Goal: Find specific page/section: Find specific page/section

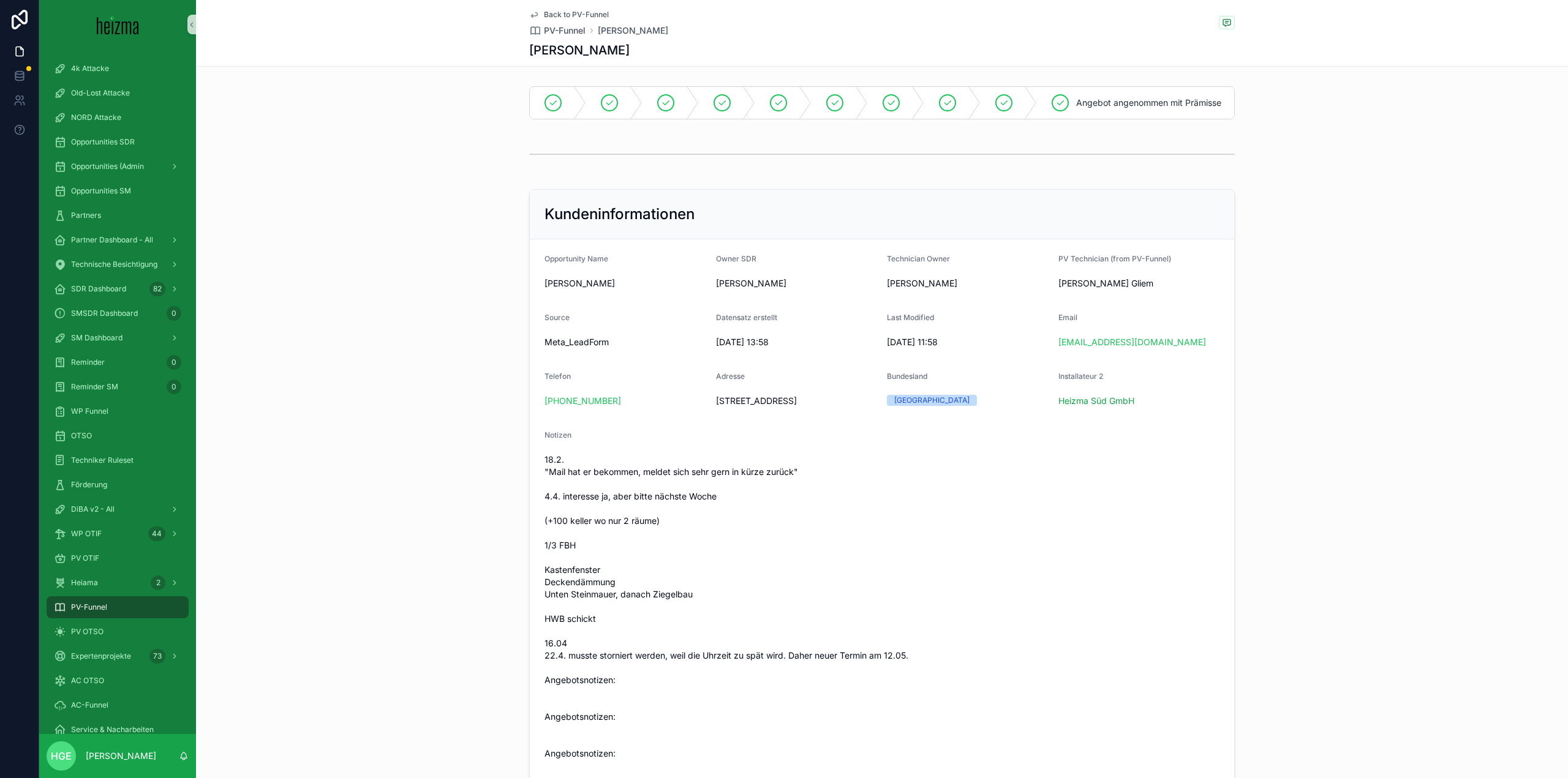
drag, startPoint x: 813, startPoint y: 422, endPoint x: 657, endPoint y: 424, distance: 156.0
click at [683, 385] on div "Telefon" at bounding box center [625, 379] width 162 height 15
drag, startPoint x: 709, startPoint y: 385, endPoint x: 814, endPoint y: 444, distance: 120.4
click at [814, 444] on form "Opportunity Name Roland Schöberl Owner SDR Tina Pichlhöfer Technician Owner Cla…" at bounding box center [881, 527] width 704 height 576
click at [839, 486] on span "18.2. "Mail hat er bekommen, meldet sich sehr gern in kürze zurück" 4.4. intere…" at bounding box center [881, 625] width 675 height 343
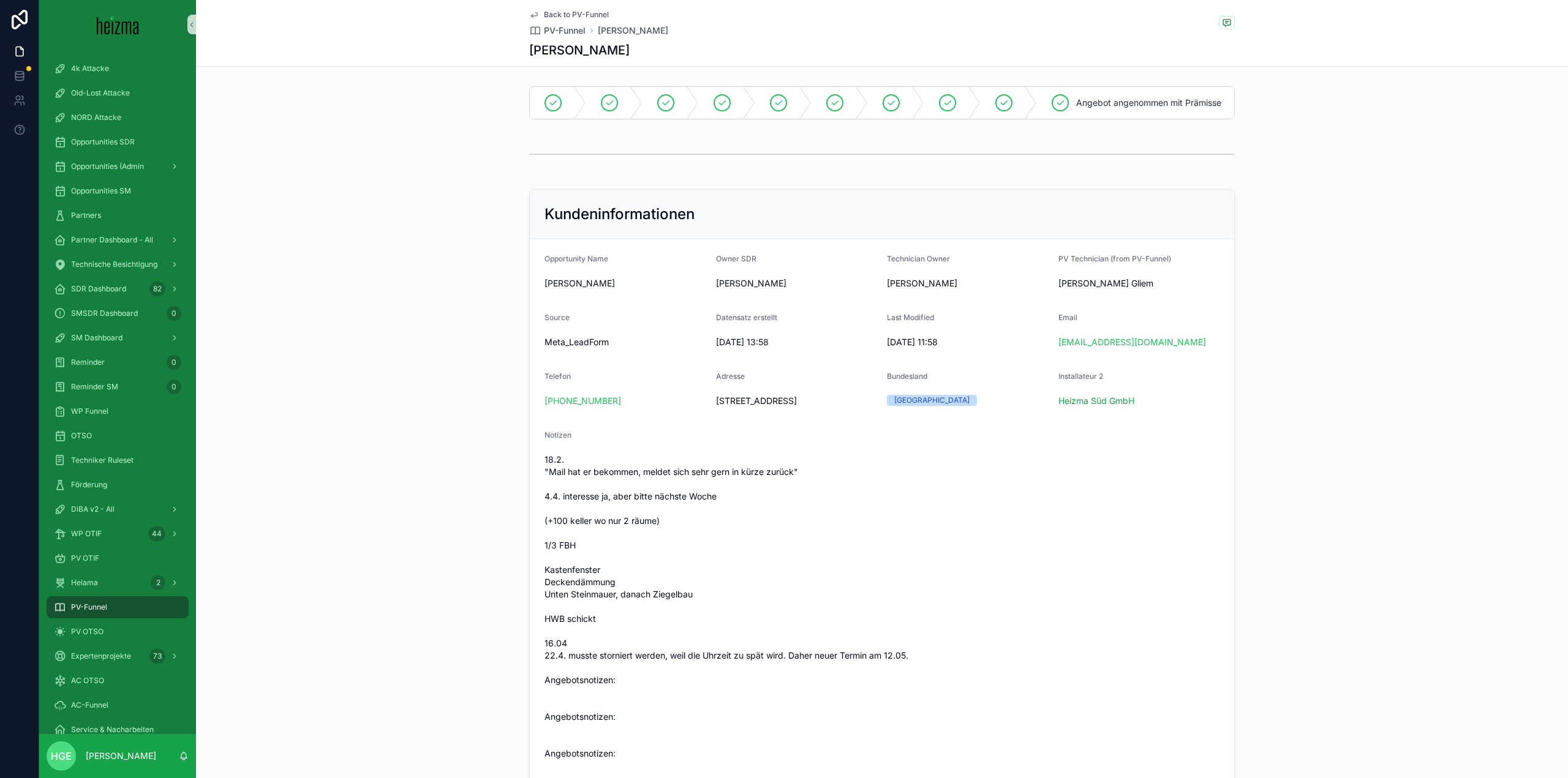
drag, startPoint x: 820, startPoint y: 419, endPoint x: 686, endPoint y: 411, distance: 134.2
click at [686, 411] on form "Opportunity Name Roland Schöberl Owner SDR Tina Pichlhöfer Technician Owner Cla…" at bounding box center [881, 527] width 704 height 576
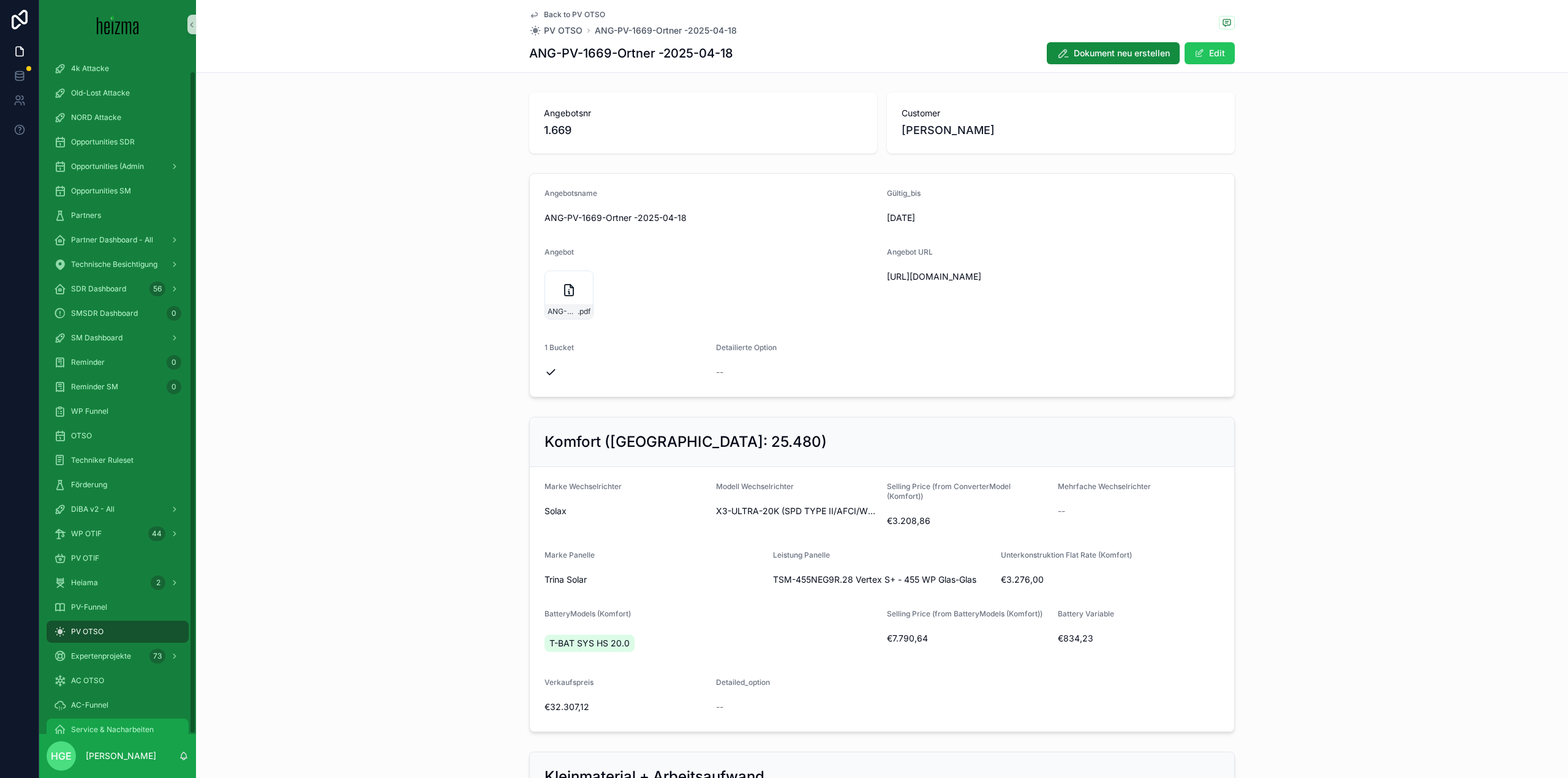
scroll to position [556, 0]
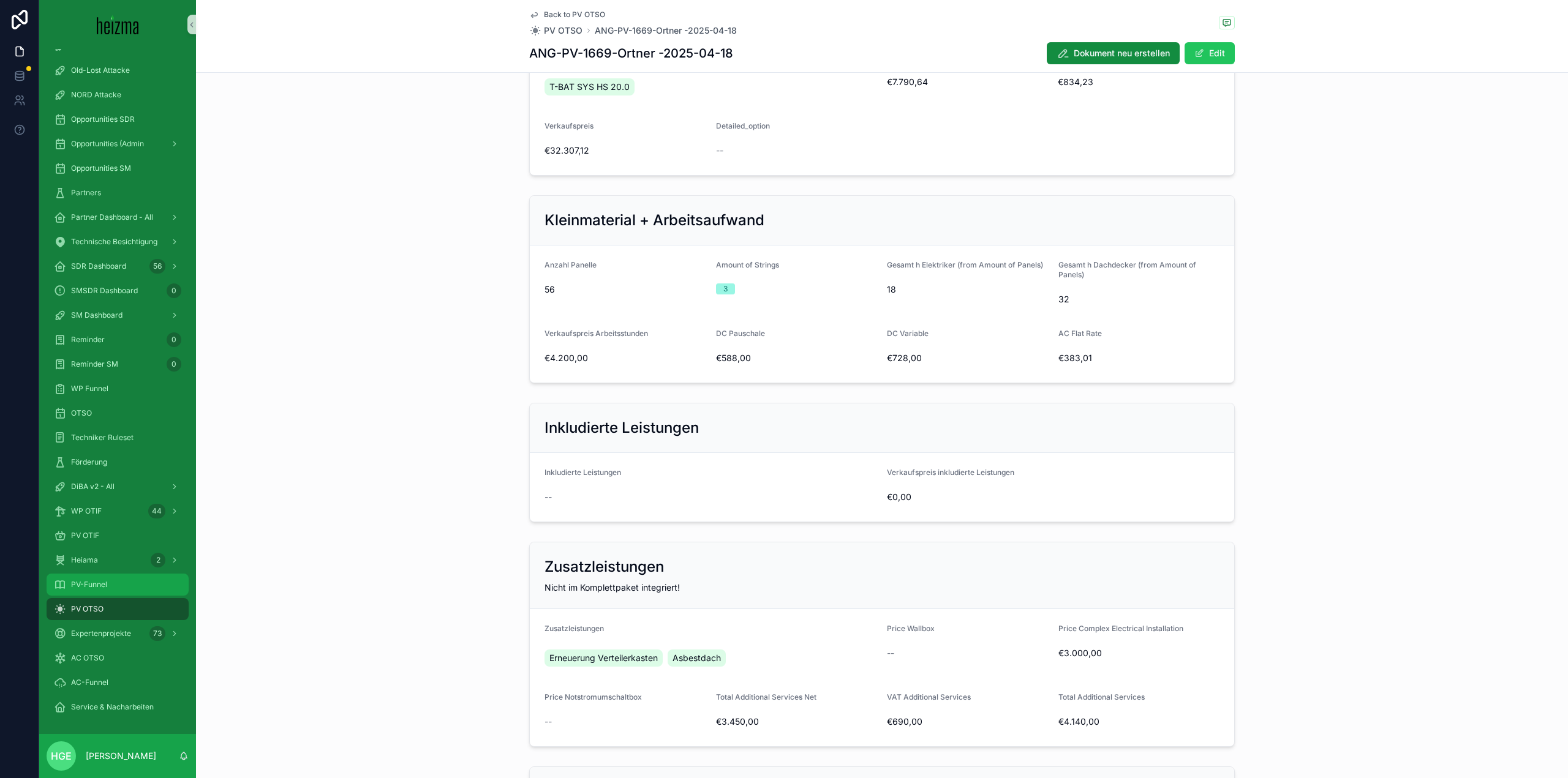
click at [93, 588] on span "PV-Funnel" at bounding box center [89, 584] width 36 height 10
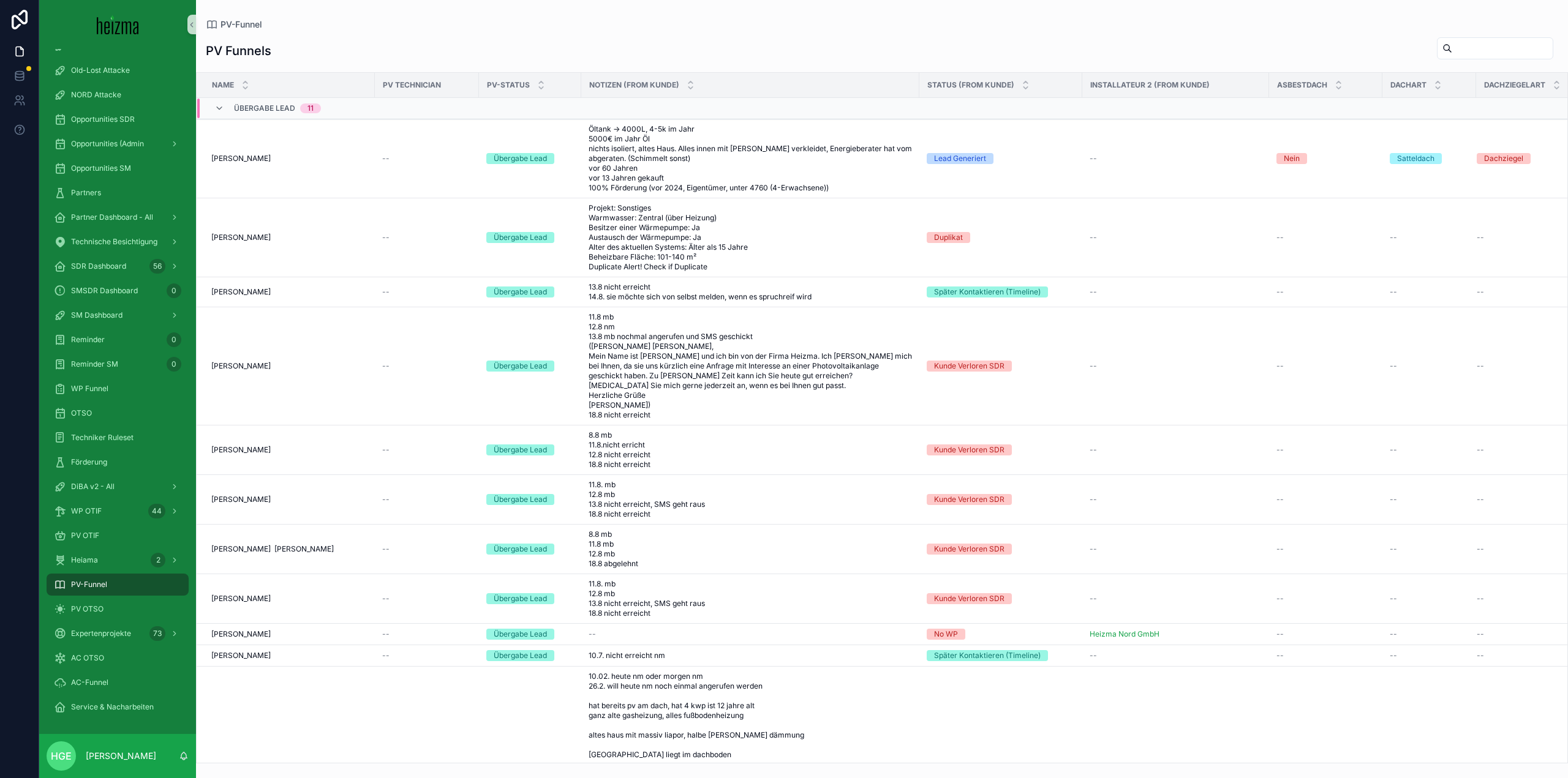
click at [1480, 51] on input "scrollable content" at bounding box center [1502, 48] width 100 height 17
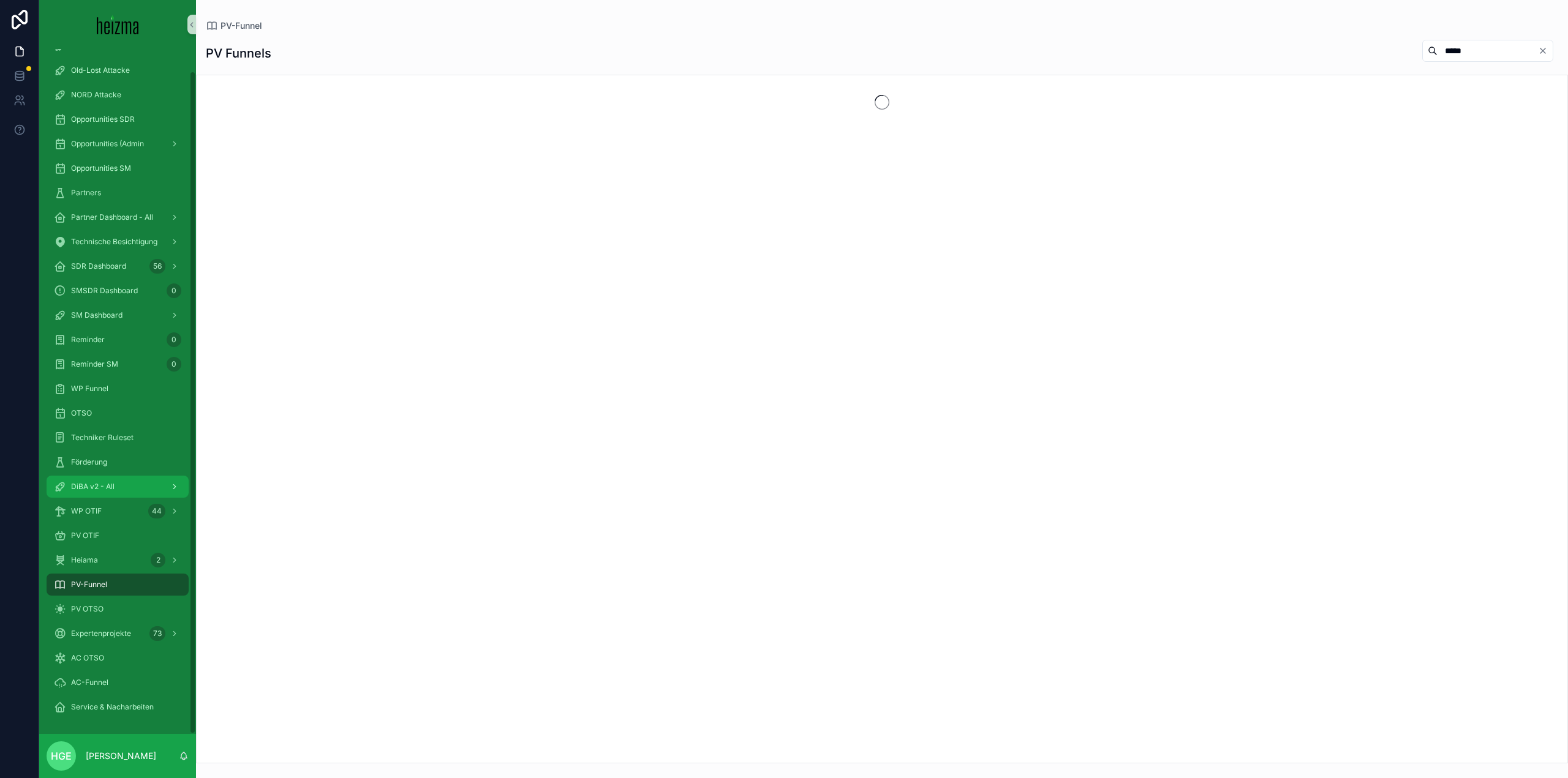
type input "*****"
click at [104, 486] on span "DiBA v2 - All" at bounding box center [93, 486] width 44 height 10
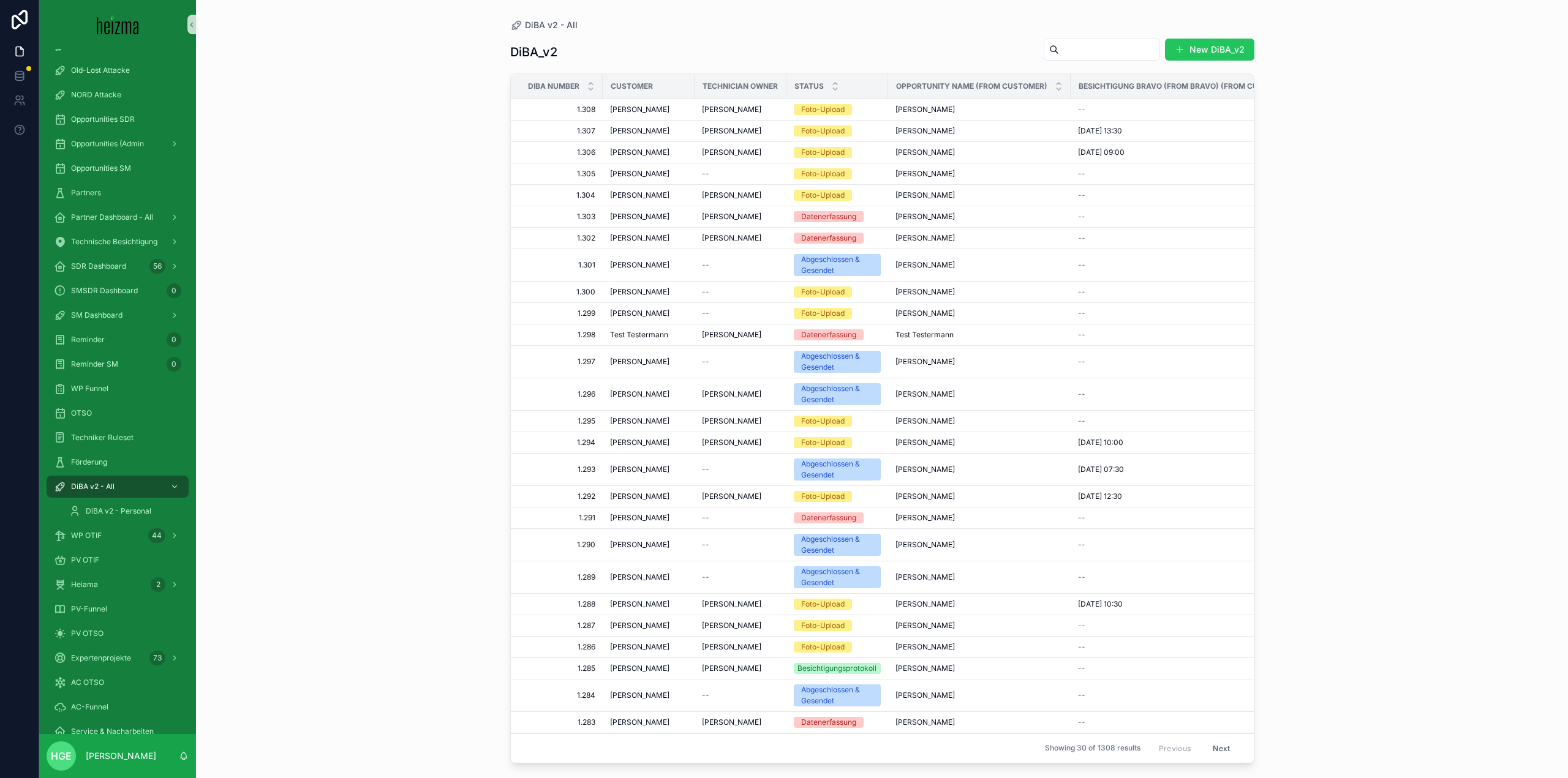
click at [1076, 44] on input "scrollable content" at bounding box center [1109, 50] width 100 height 17
type input "*******"
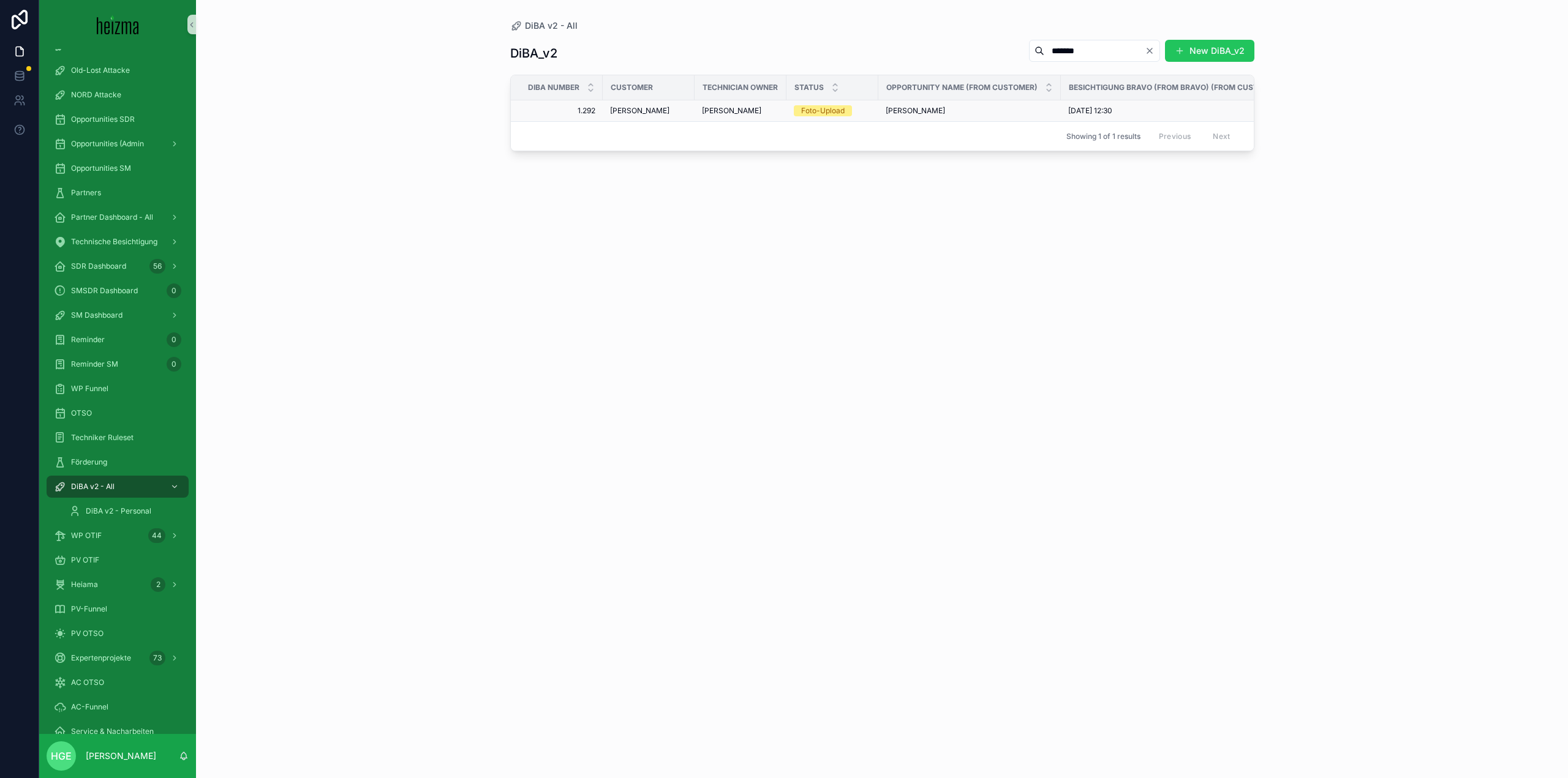
click at [646, 115] on span "[PERSON_NAME]" at bounding box center [640, 111] width 60 height 10
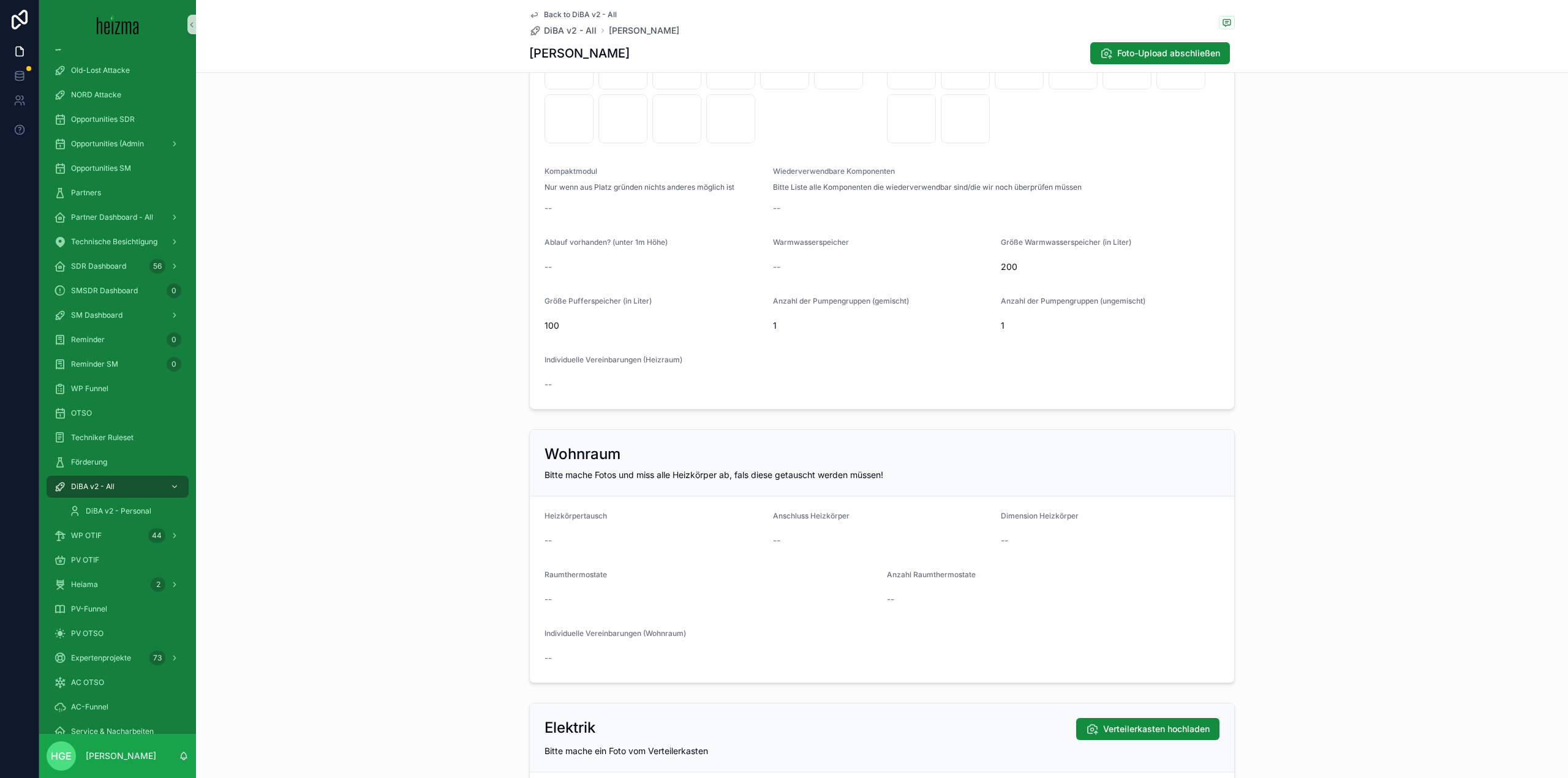
scroll to position [1776, 0]
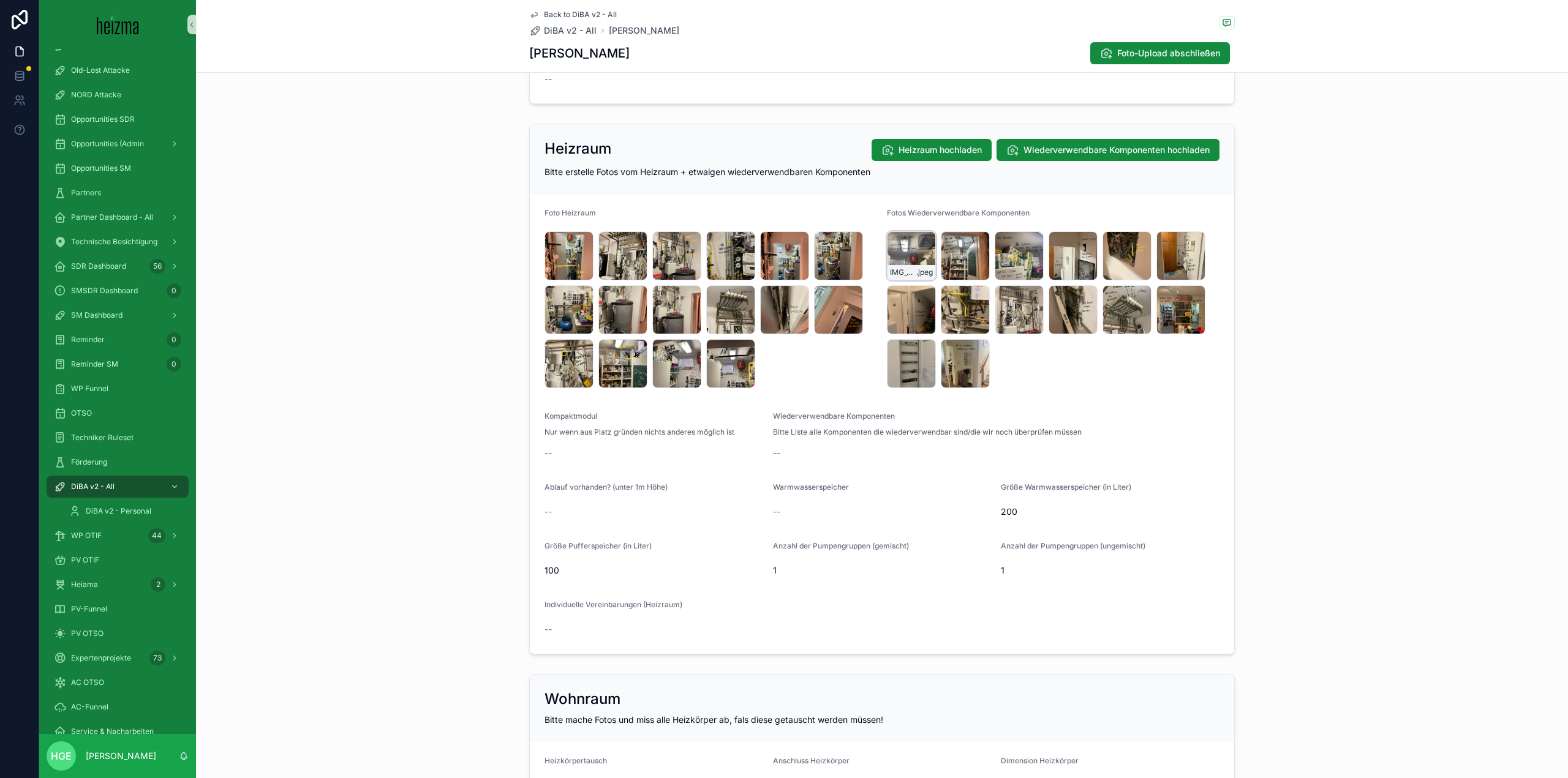
click at [900, 262] on div "IMG_5369 .jpeg" at bounding box center [911, 256] width 49 height 49
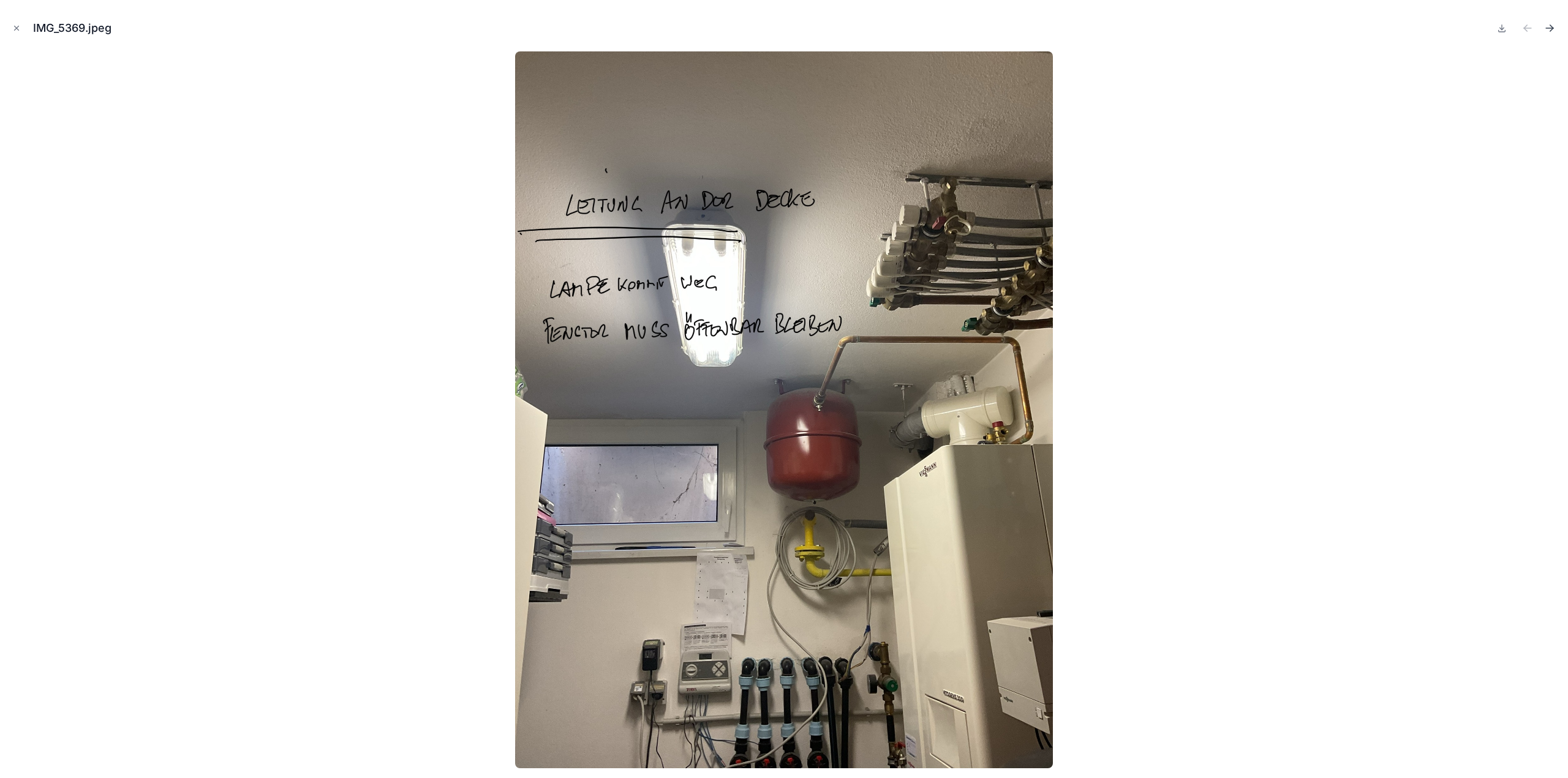
click at [1545, 34] on icon "Next file" at bounding box center [1549, 28] width 12 height 12
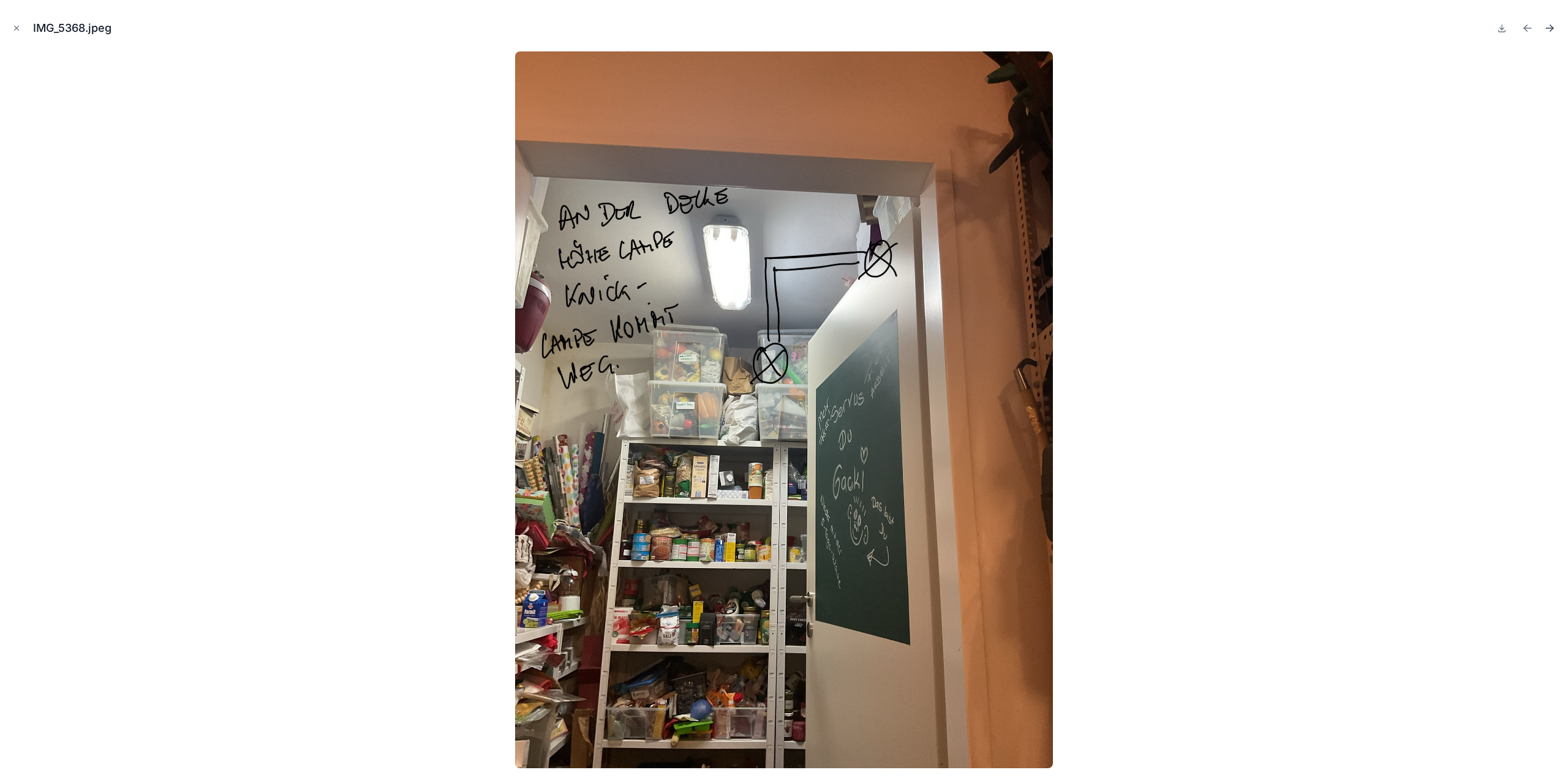
click at [1545, 33] on icon "Next file" at bounding box center [1549, 28] width 12 height 12
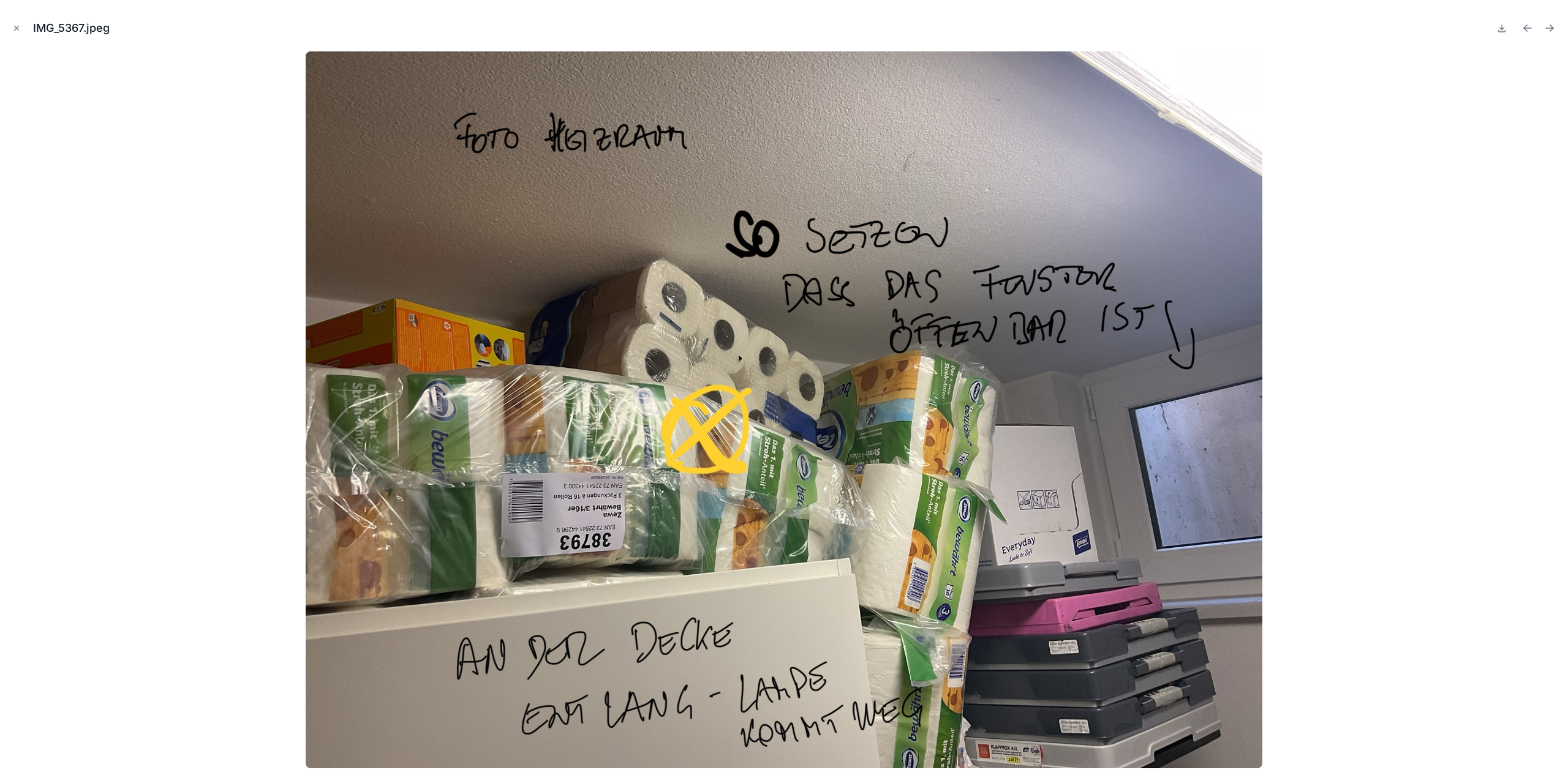
click at [1545, 33] on icon "Next file" at bounding box center [1549, 28] width 12 height 12
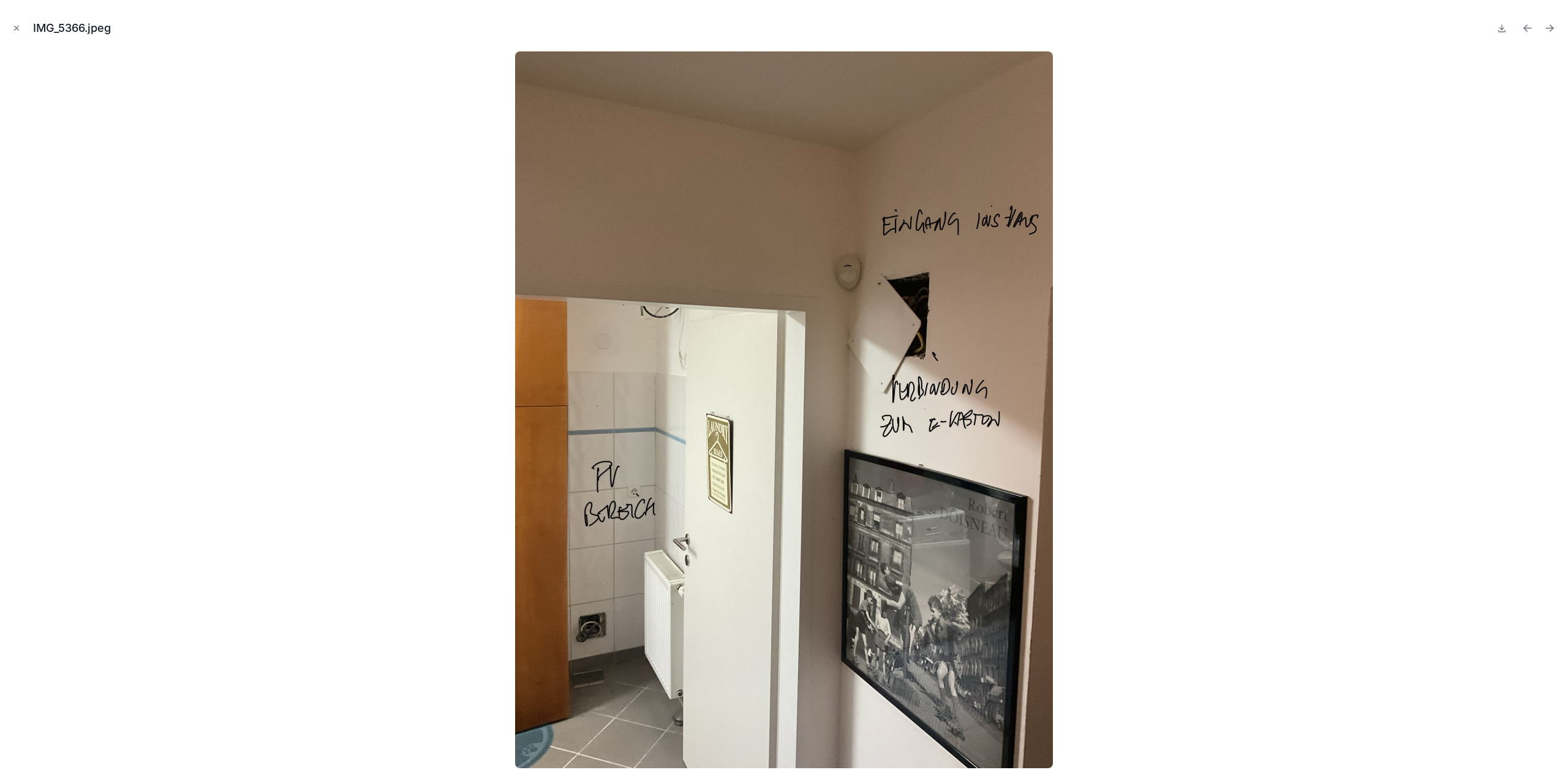
click at [1545, 33] on icon "Next file" at bounding box center [1549, 28] width 12 height 12
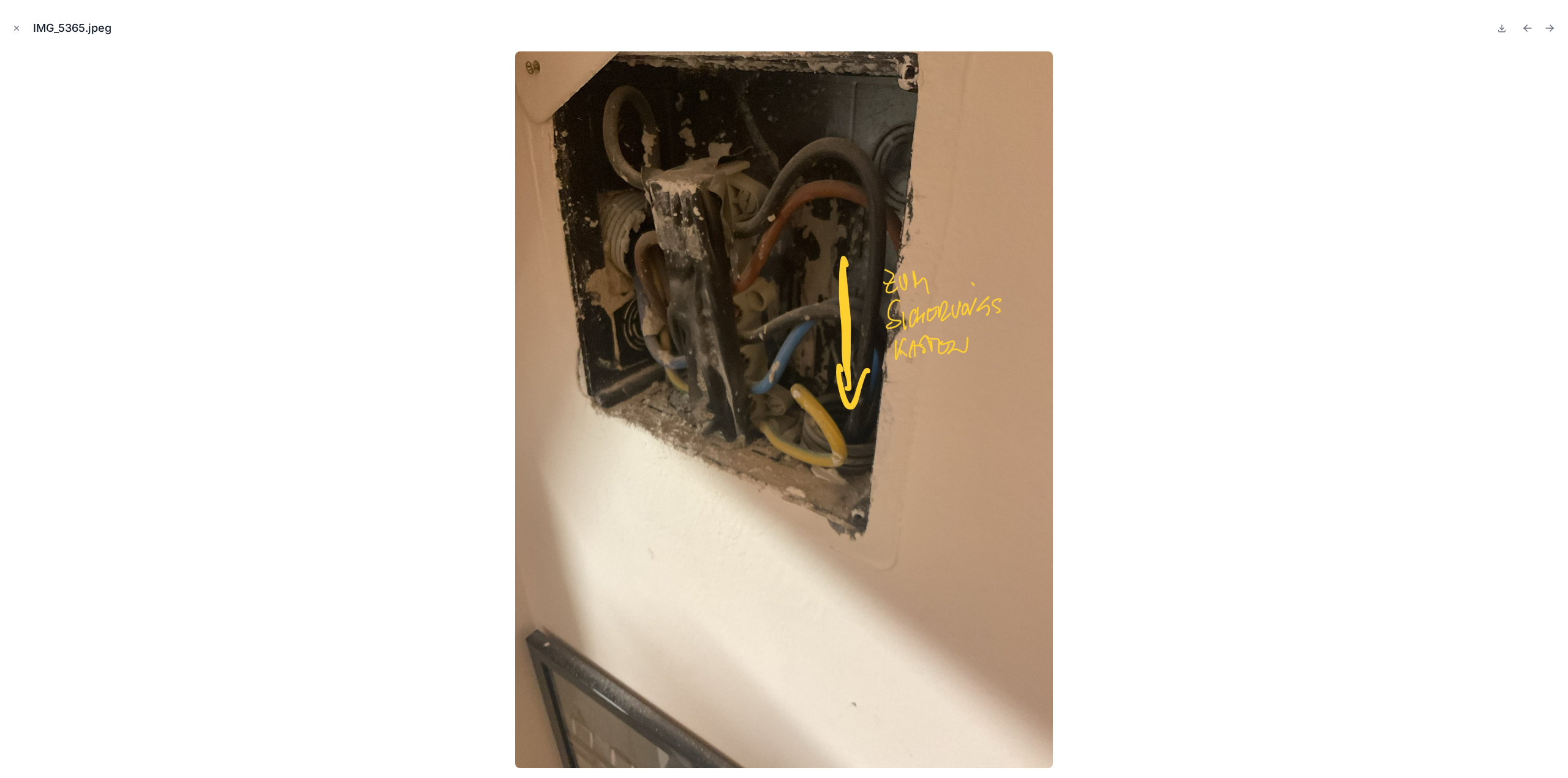
click at [1545, 33] on icon "Next file" at bounding box center [1549, 28] width 12 height 12
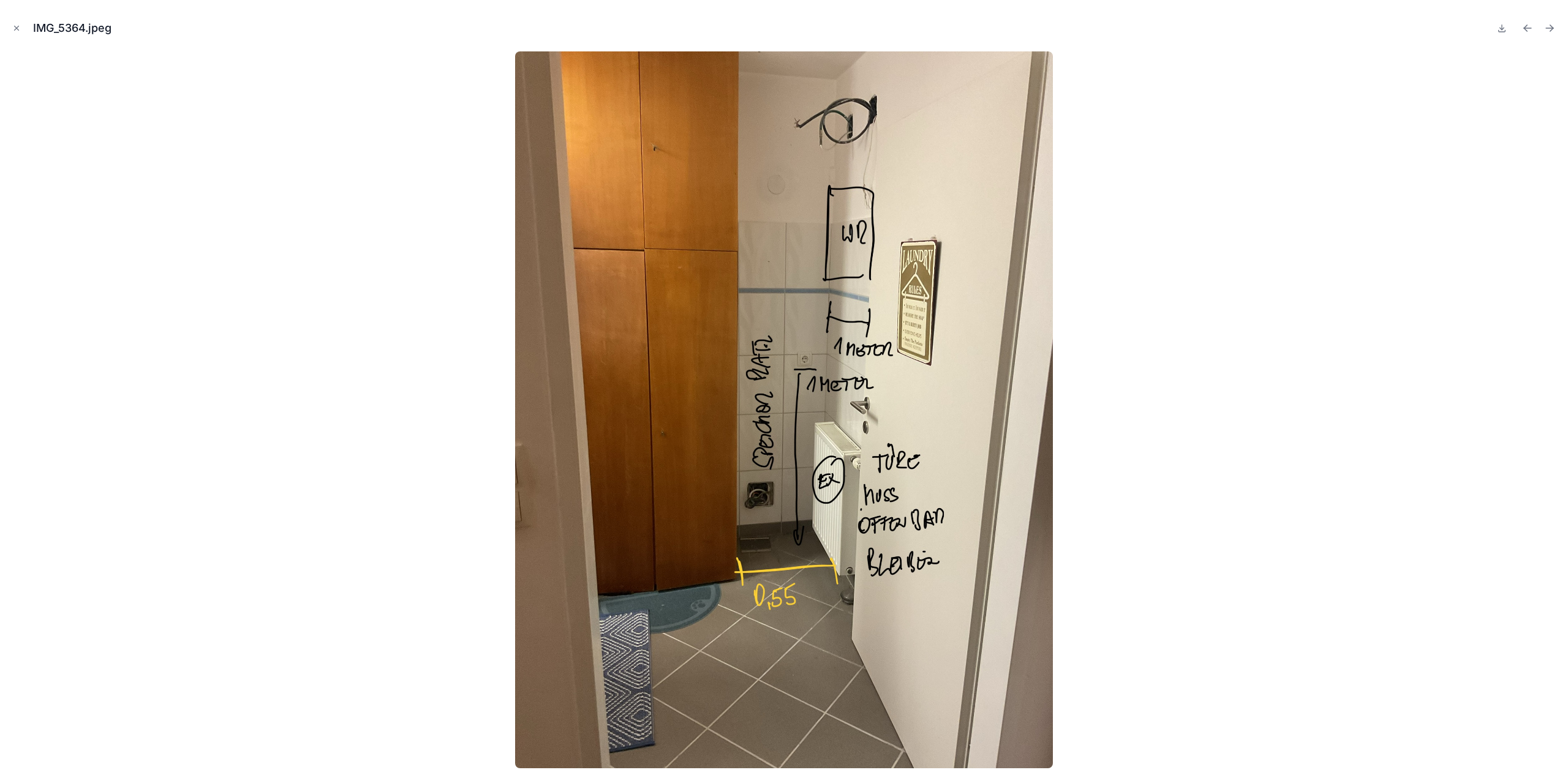
click at [1545, 33] on icon "Next file" at bounding box center [1549, 28] width 12 height 12
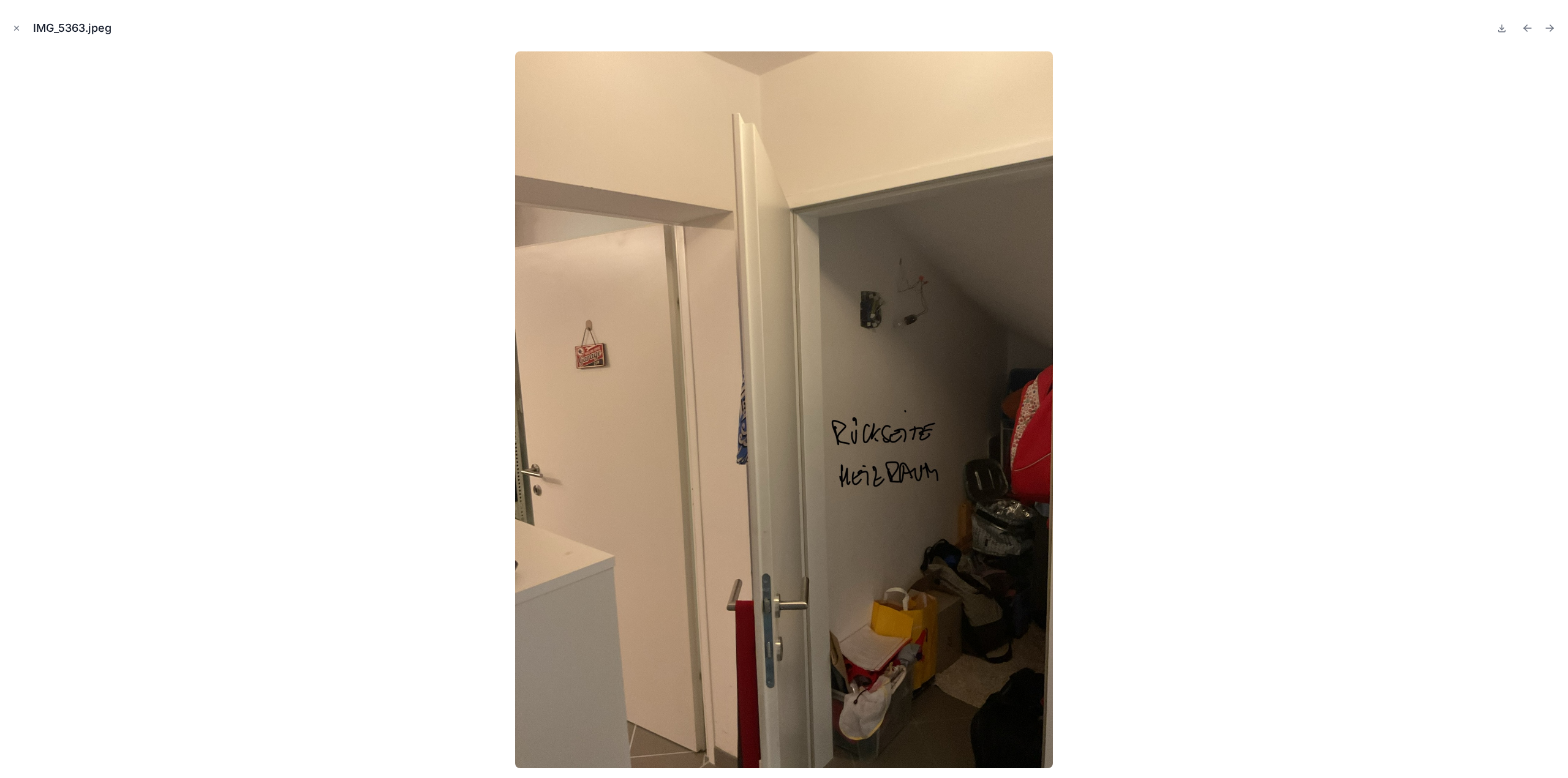
click at [1537, 26] on div at bounding box center [1526, 29] width 64 height 17
click at [1526, 28] on icon "Previous file" at bounding box center [1528, 28] width 12 height 12
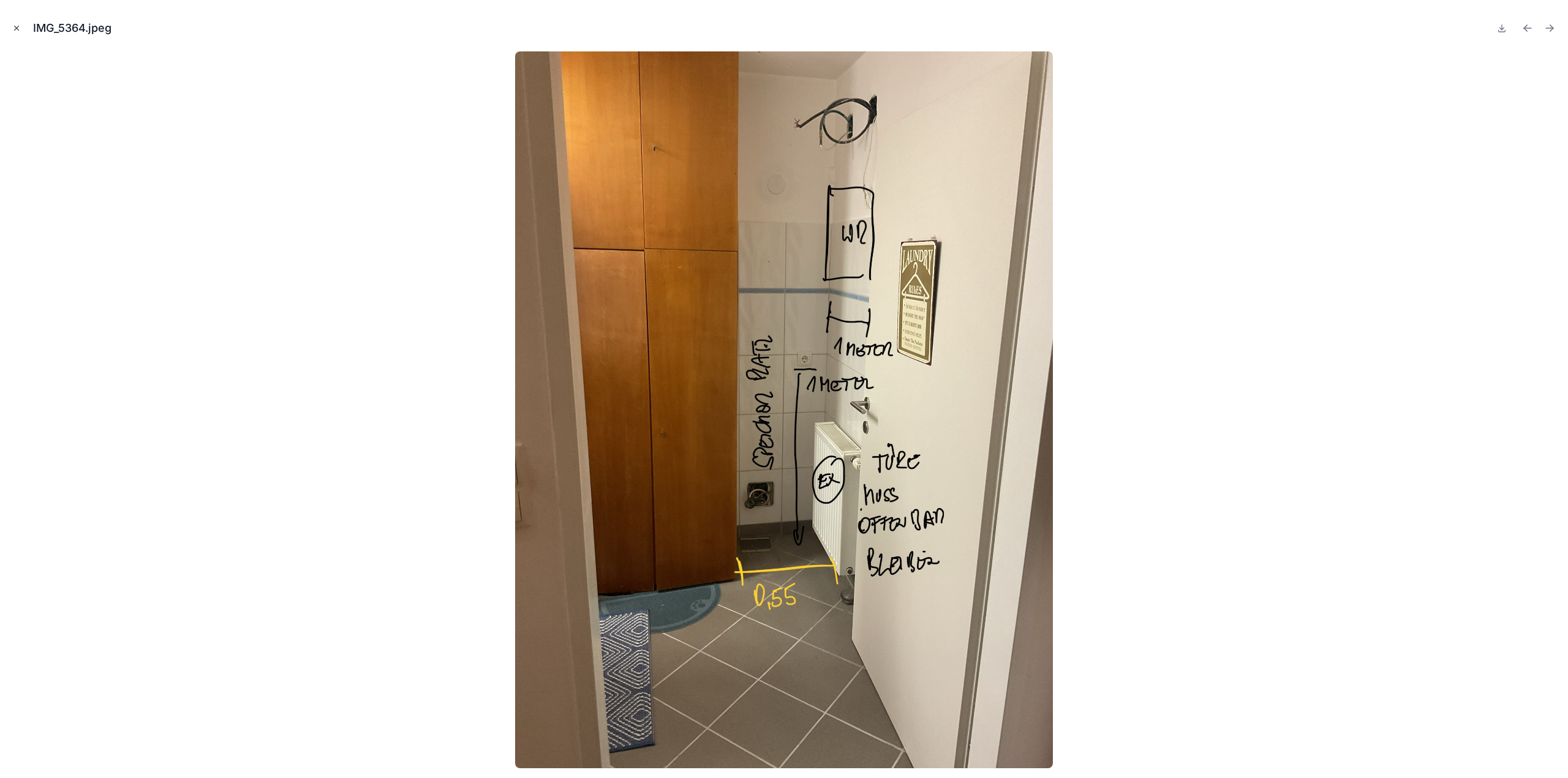
click at [12, 32] on icon "Close modal" at bounding box center [16, 28] width 9 height 9
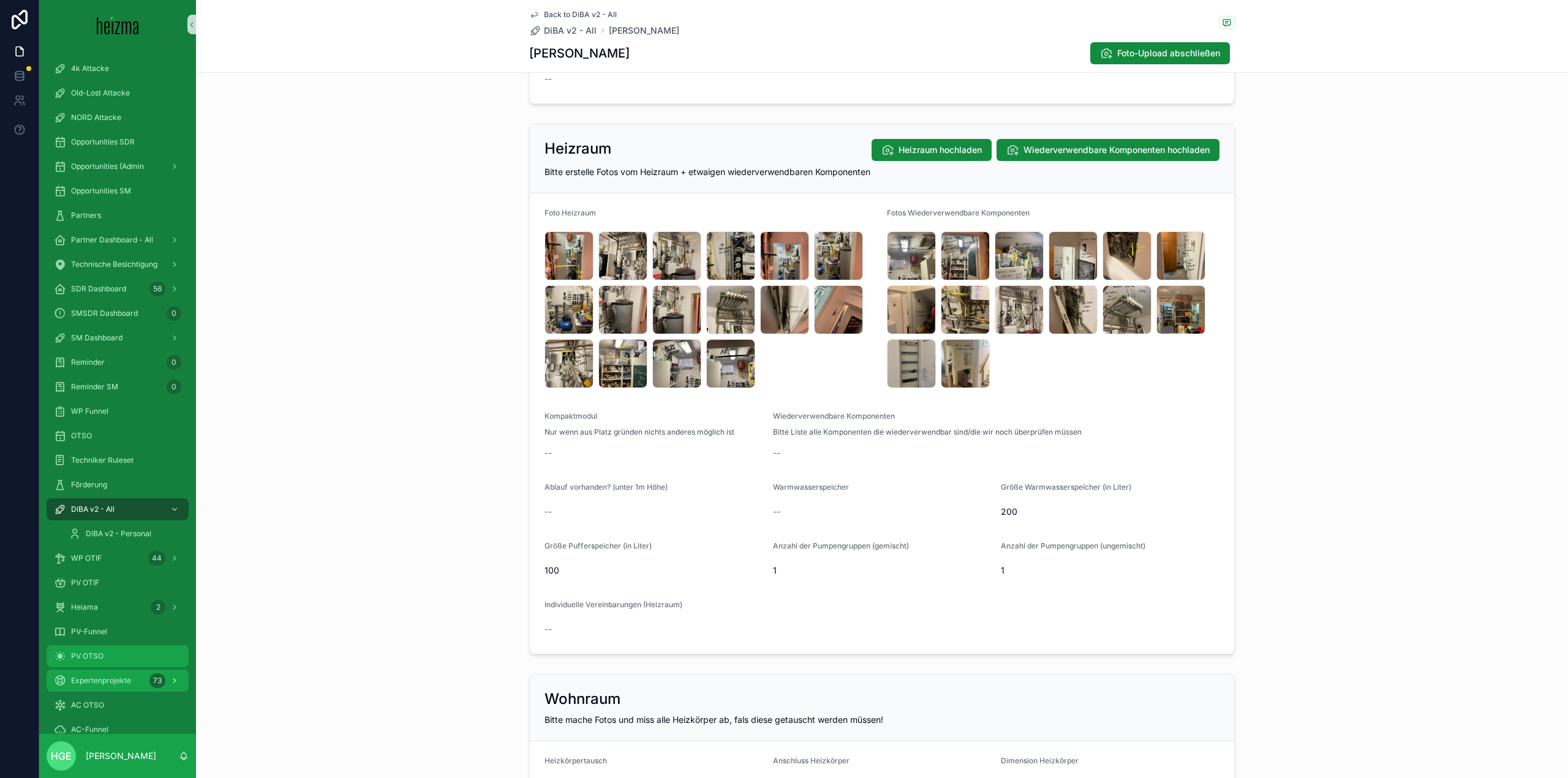
click at [117, 659] on div "PV OTSO" at bounding box center [117, 657] width 127 height 20
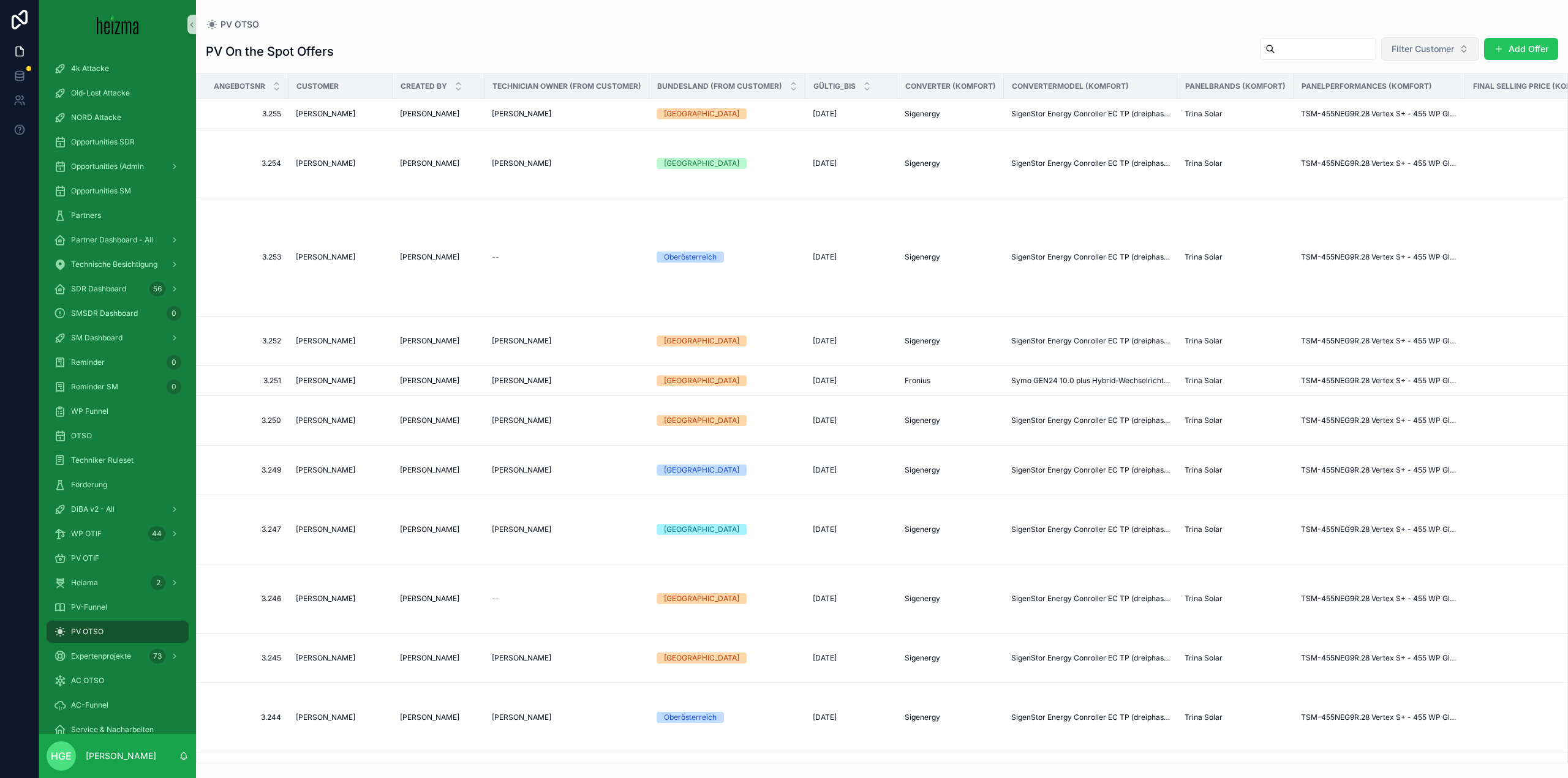
click at [1412, 52] on span "Filter Customer" at bounding box center [1423, 49] width 62 height 12
type input "*******"
click at [1395, 99] on span "[PERSON_NAME]" at bounding box center [1397, 98] width 70 height 12
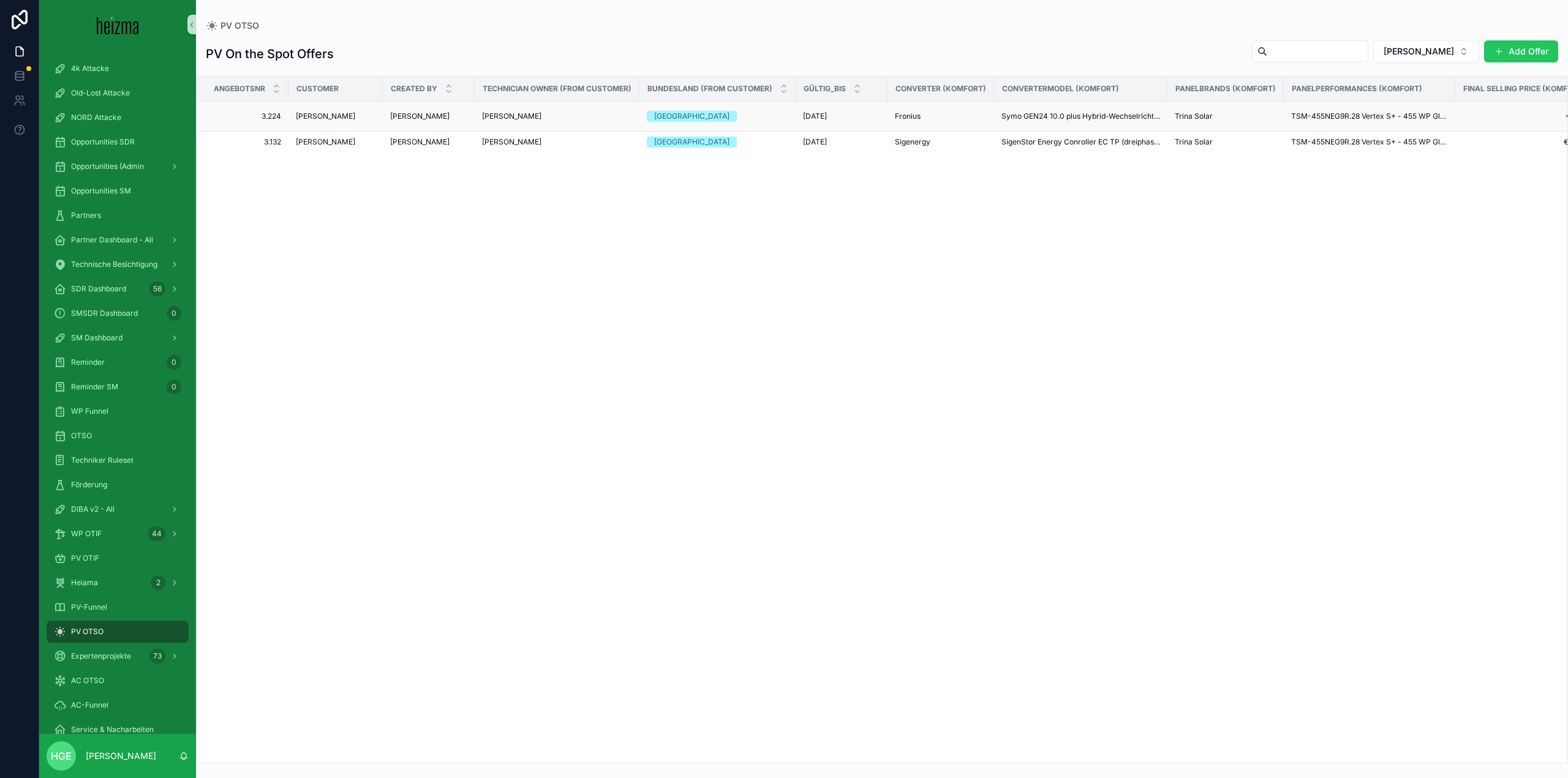
click at [327, 113] on span "[PERSON_NAME]" at bounding box center [326, 116] width 60 height 10
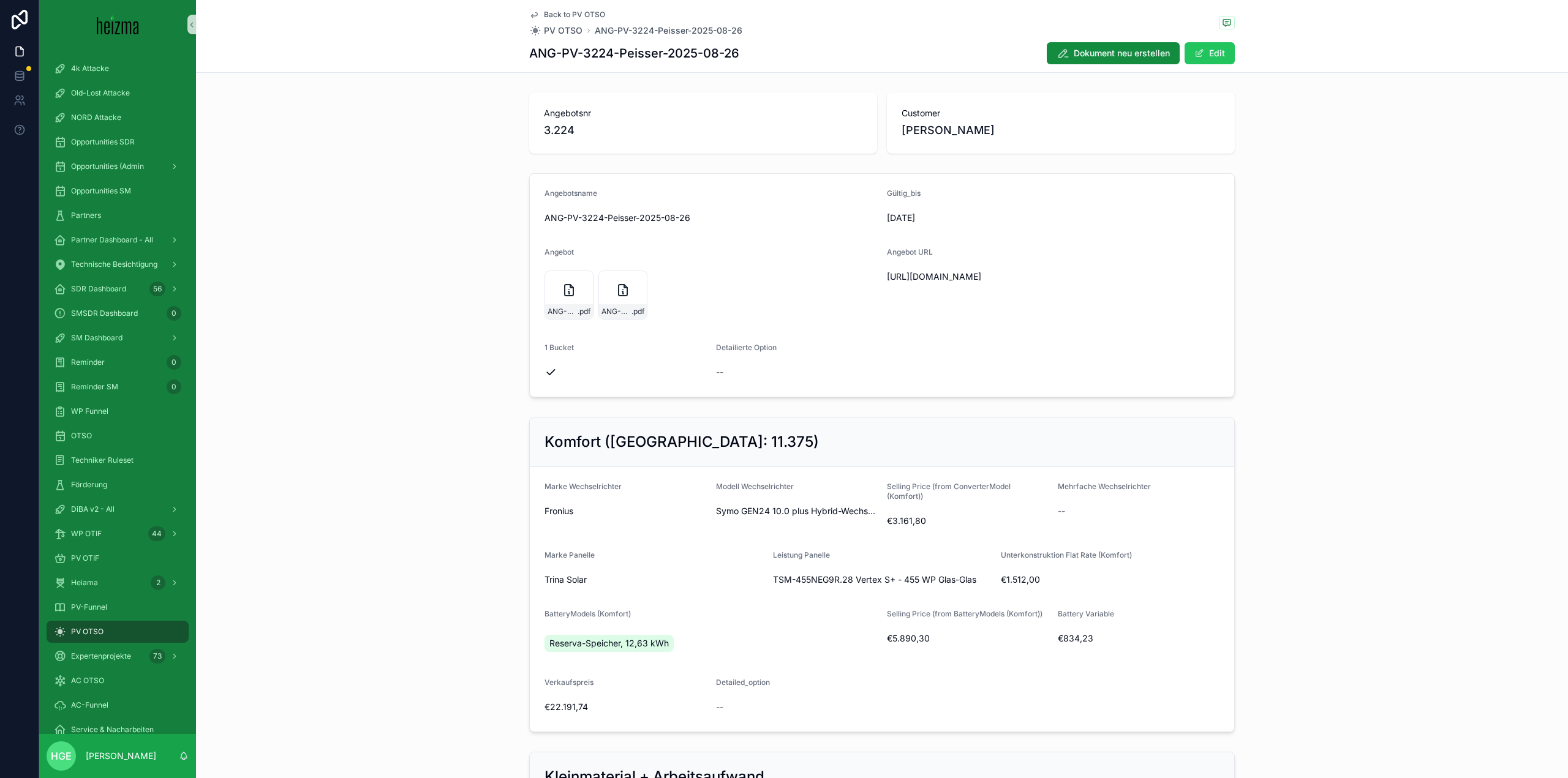
scroll to position [184, 0]
